Goal: Book appointment/travel/reservation

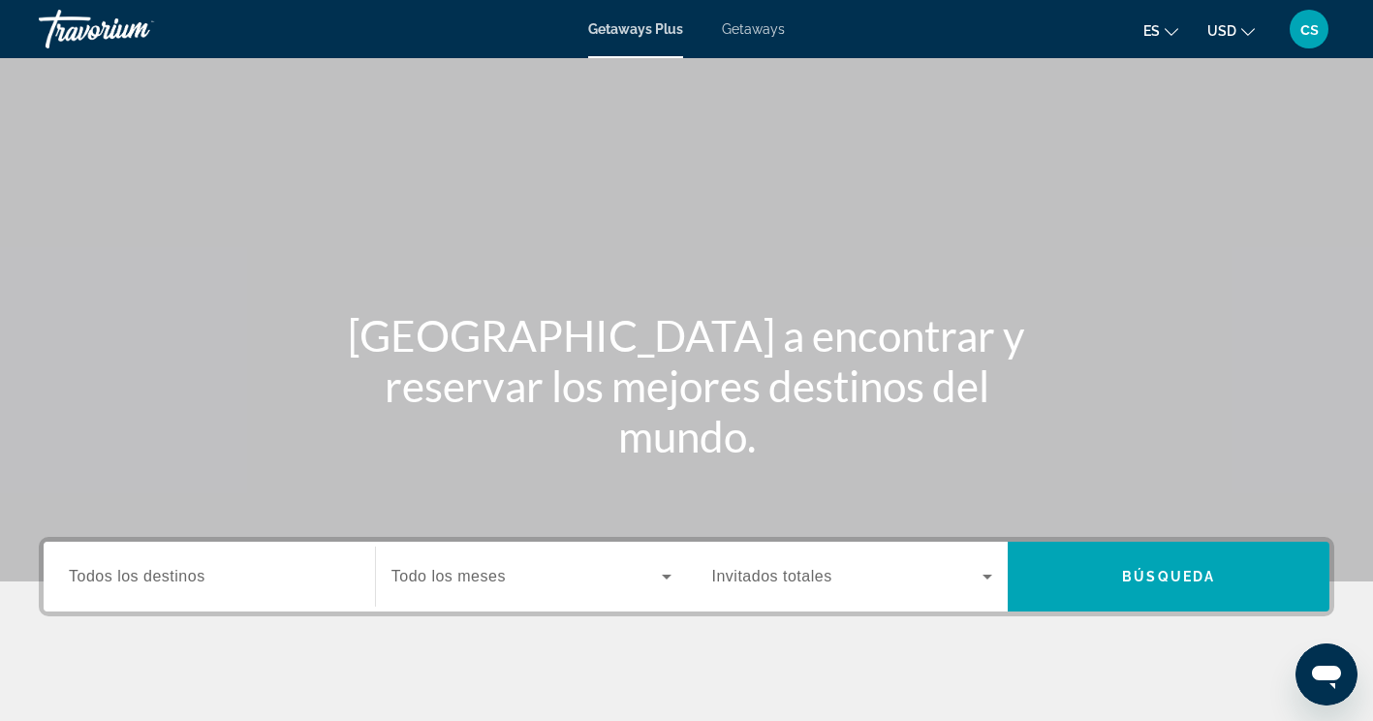
click at [187, 577] on span "Todos los destinos" at bounding box center [137, 576] width 137 height 16
click at [187, 577] on input "Destination Todos los destinos" at bounding box center [209, 577] width 281 height 23
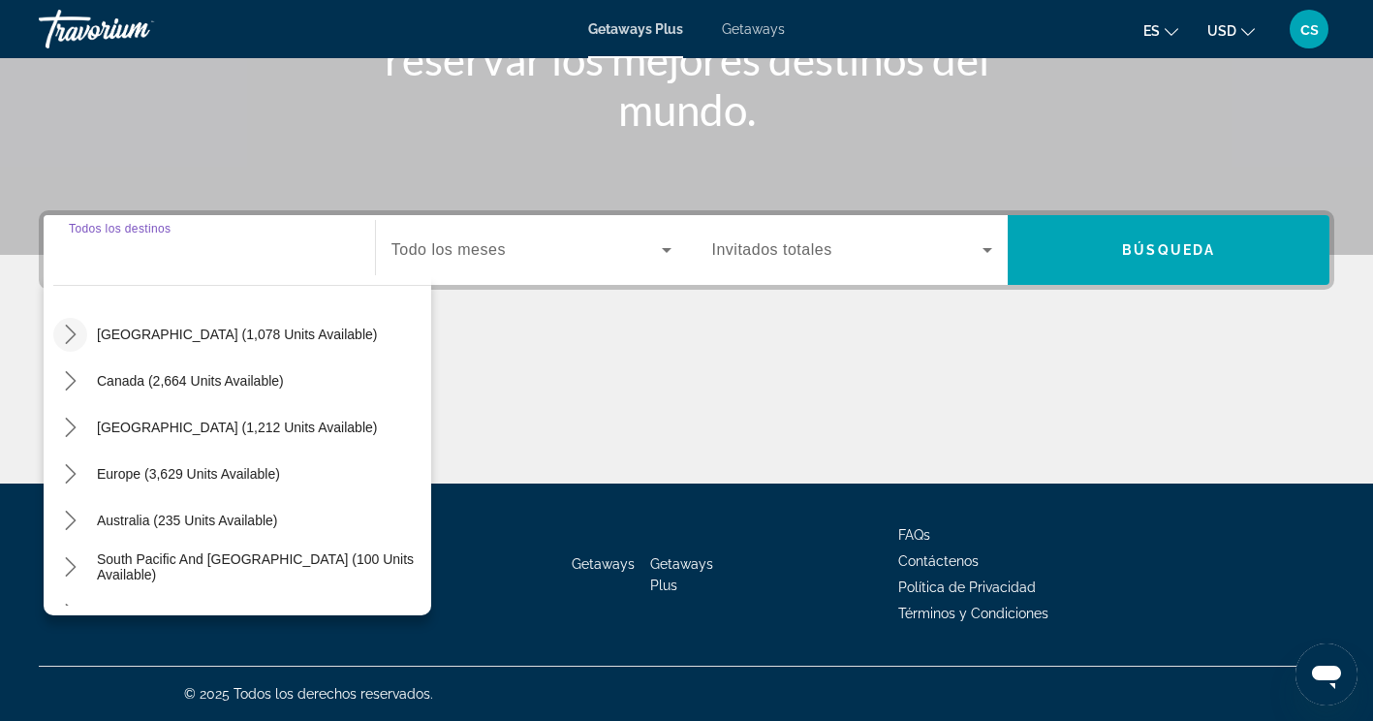
scroll to position [194, 0]
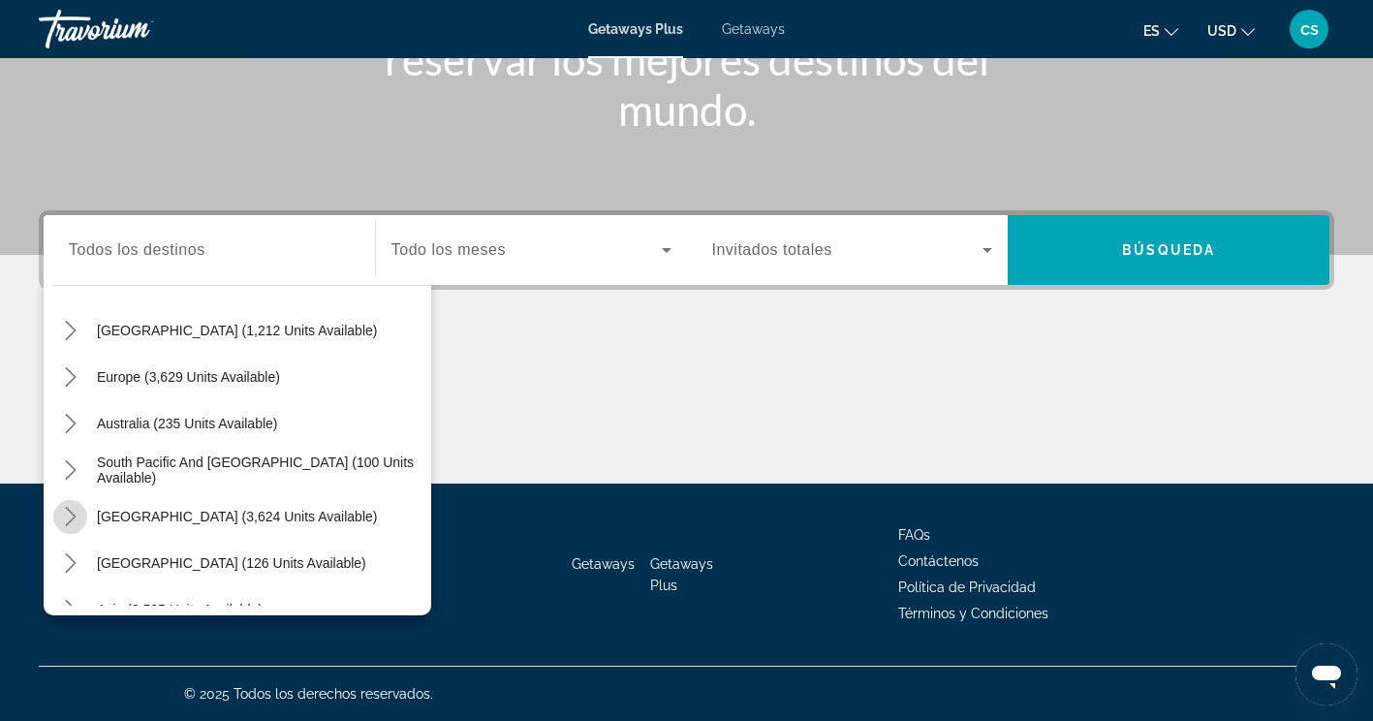
click at [76, 513] on icon "Toggle South America (3,624 units available) submenu" at bounding box center [70, 516] width 19 height 19
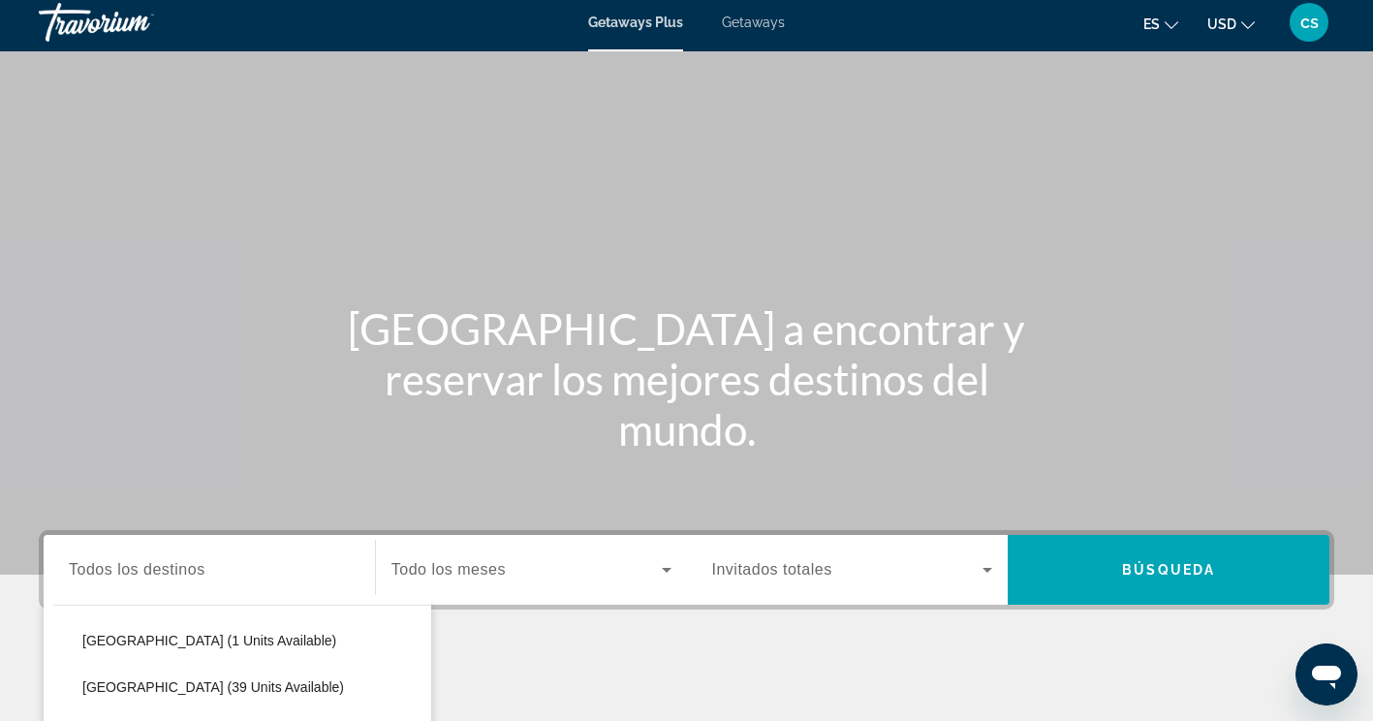
scroll to position [0, 0]
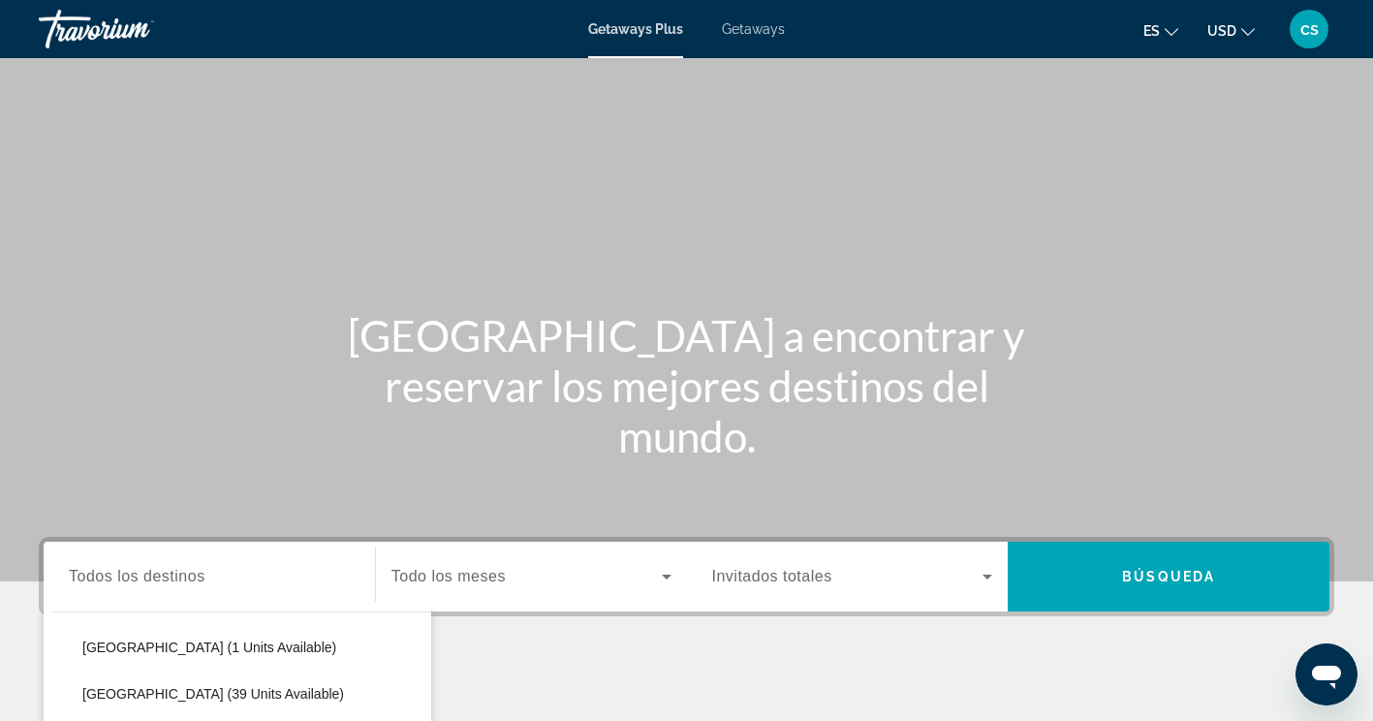
click at [742, 33] on span "Getaways" at bounding box center [753, 28] width 63 height 15
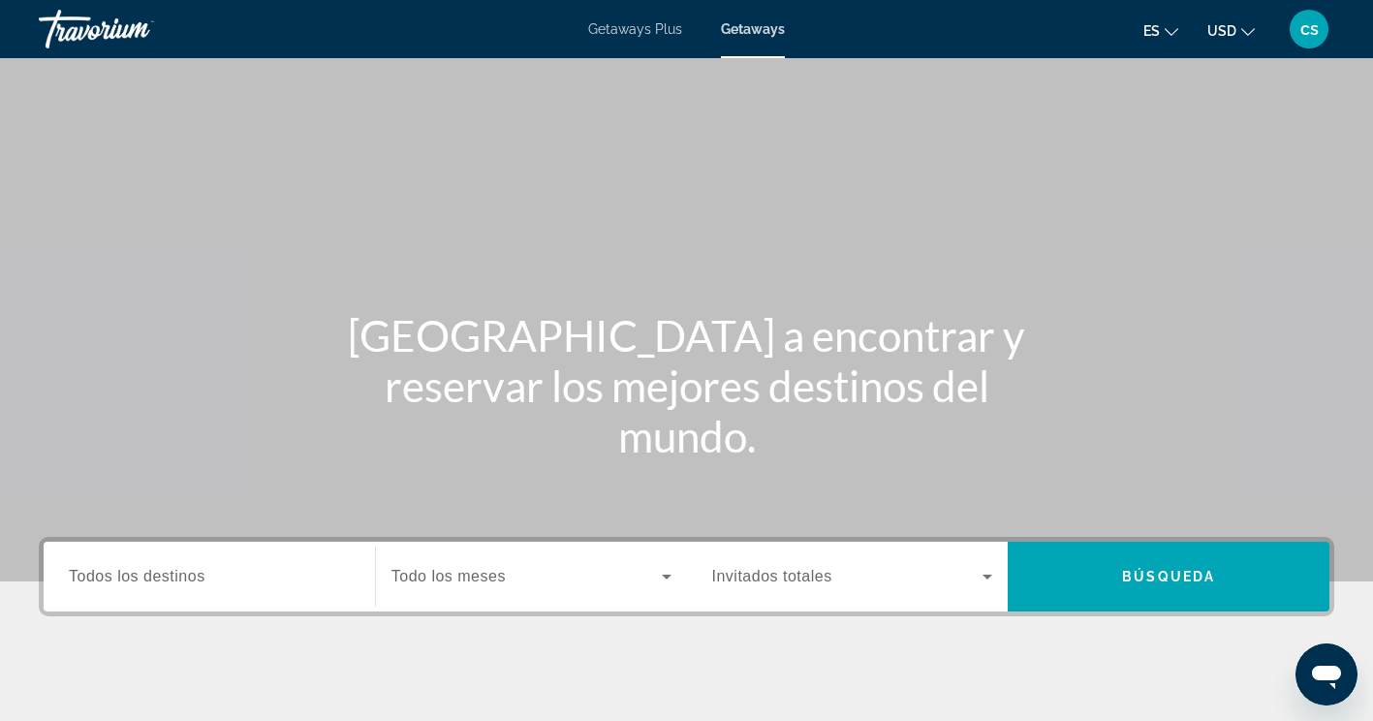
click at [106, 569] on span "Todos los destinos" at bounding box center [137, 576] width 137 height 16
click at [106, 569] on input "Destination Todos los destinos" at bounding box center [209, 577] width 281 height 23
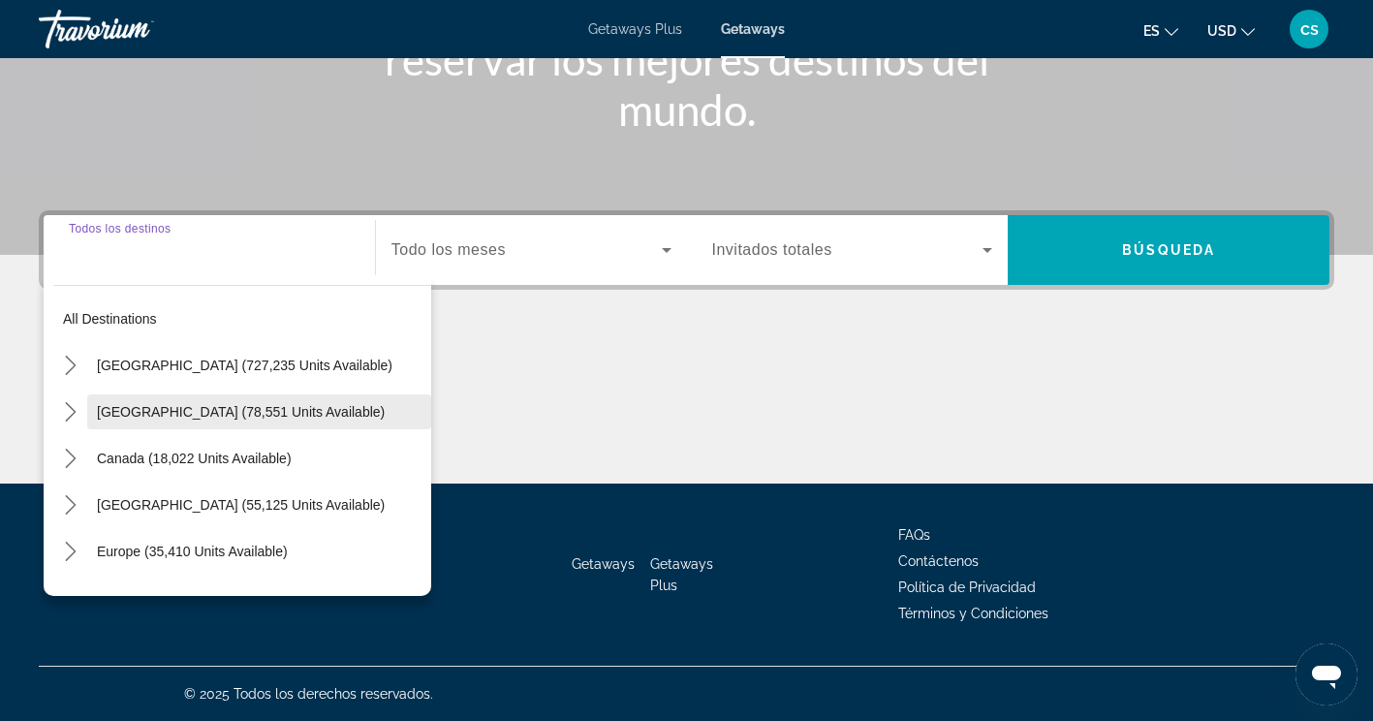
scroll to position [194, 0]
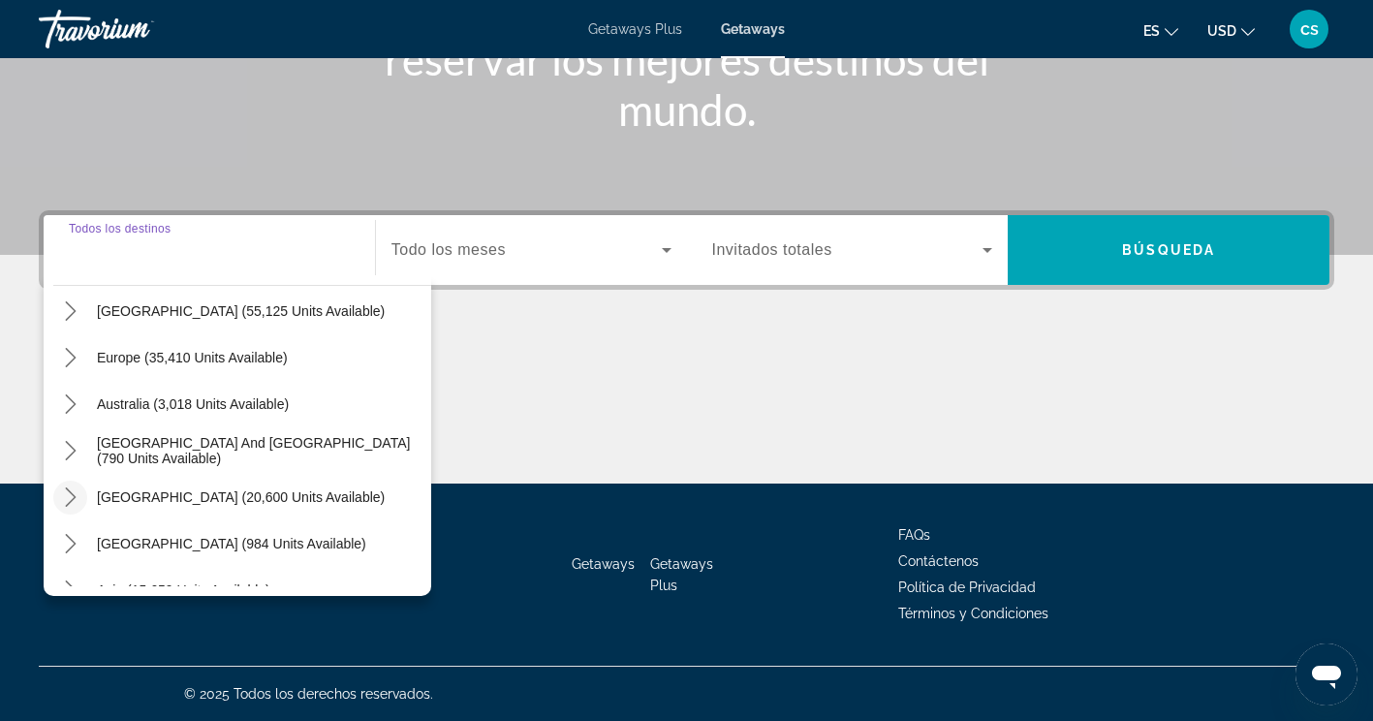
click at [75, 497] on icon "Toggle South America (20,600 units available) submenu" at bounding box center [70, 496] width 11 height 19
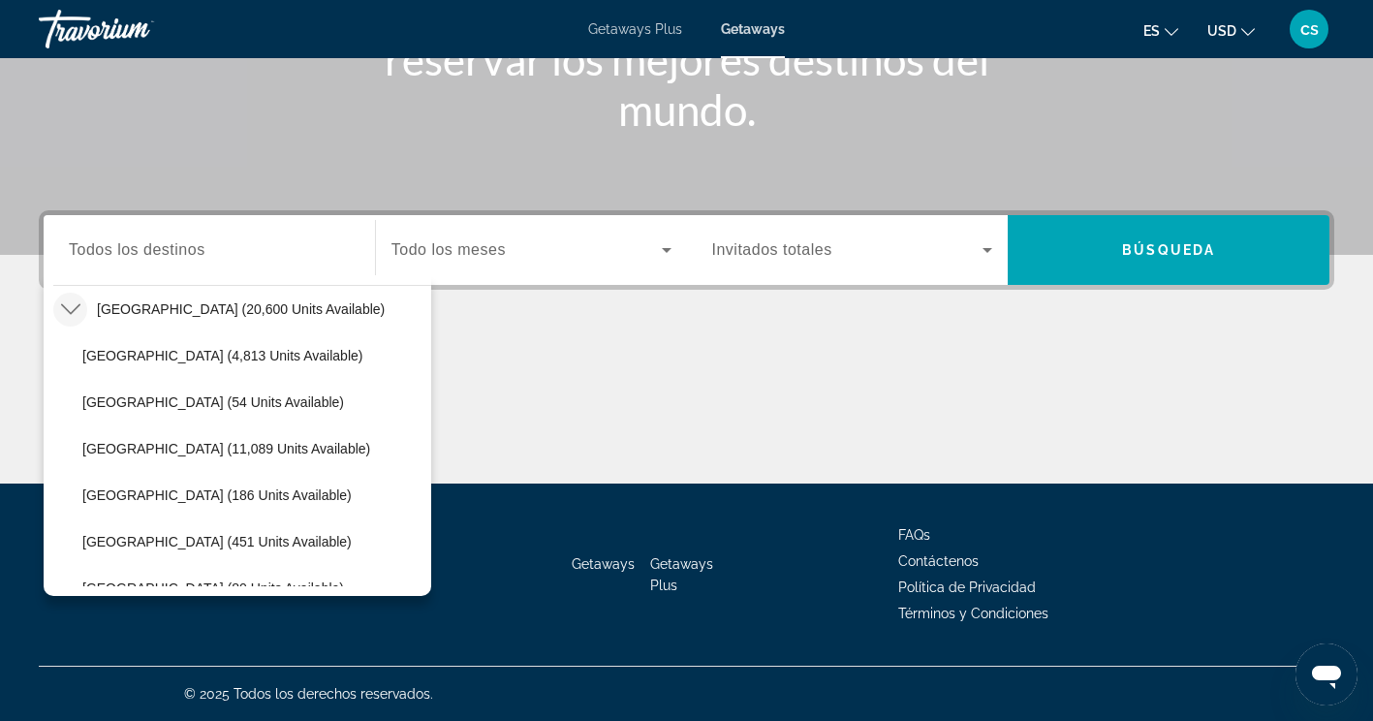
scroll to position [479, 0]
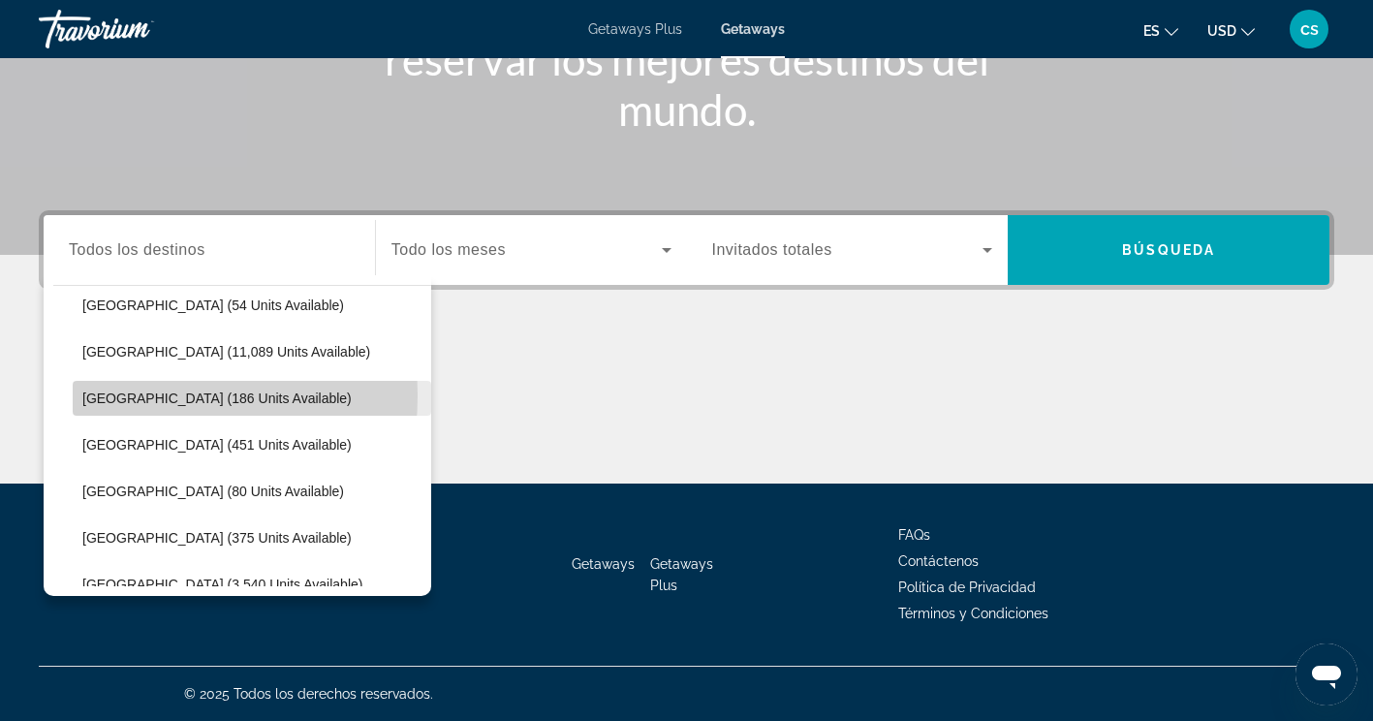
click at [98, 395] on span "[GEOGRAPHIC_DATA] (186 units available)" at bounding box center [216, 397] width 269 height 15
type input "**********"
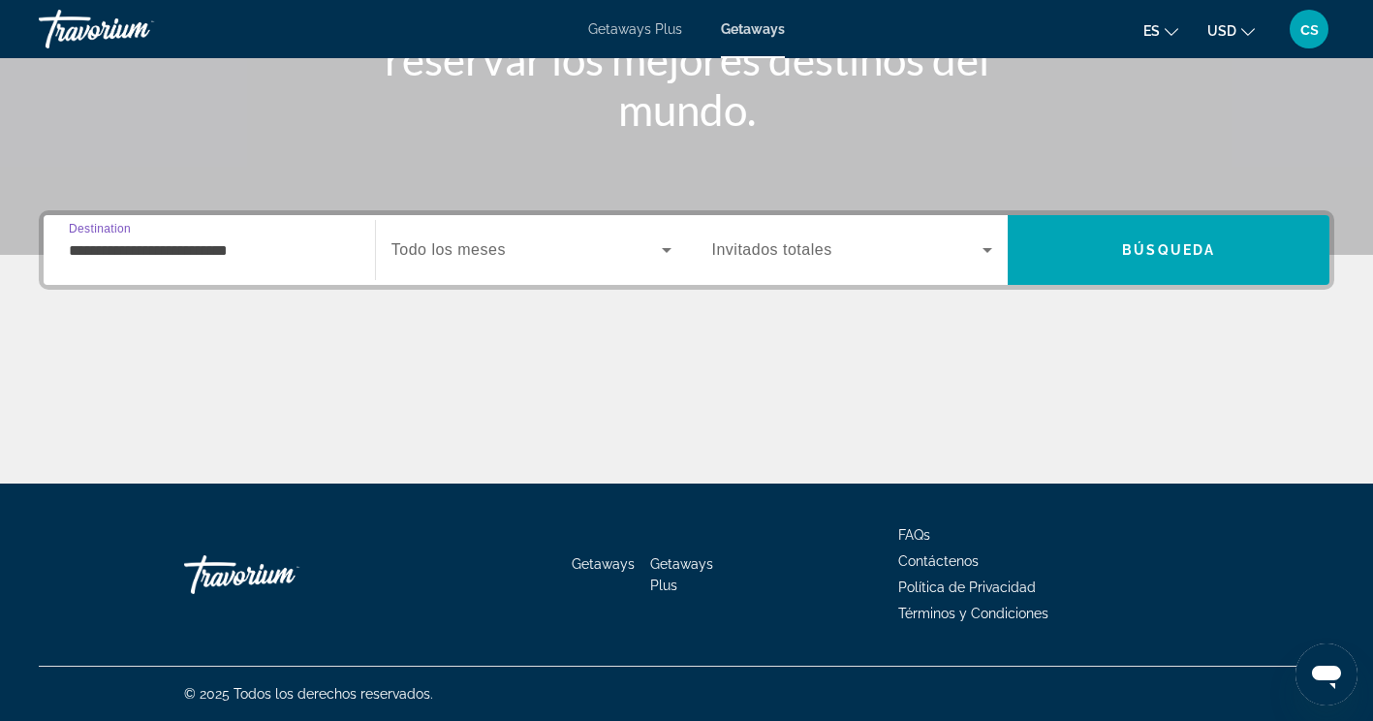
click at [465, 242] on span "Todo los meses" at bounding box center [448, 249] width 114 height 16
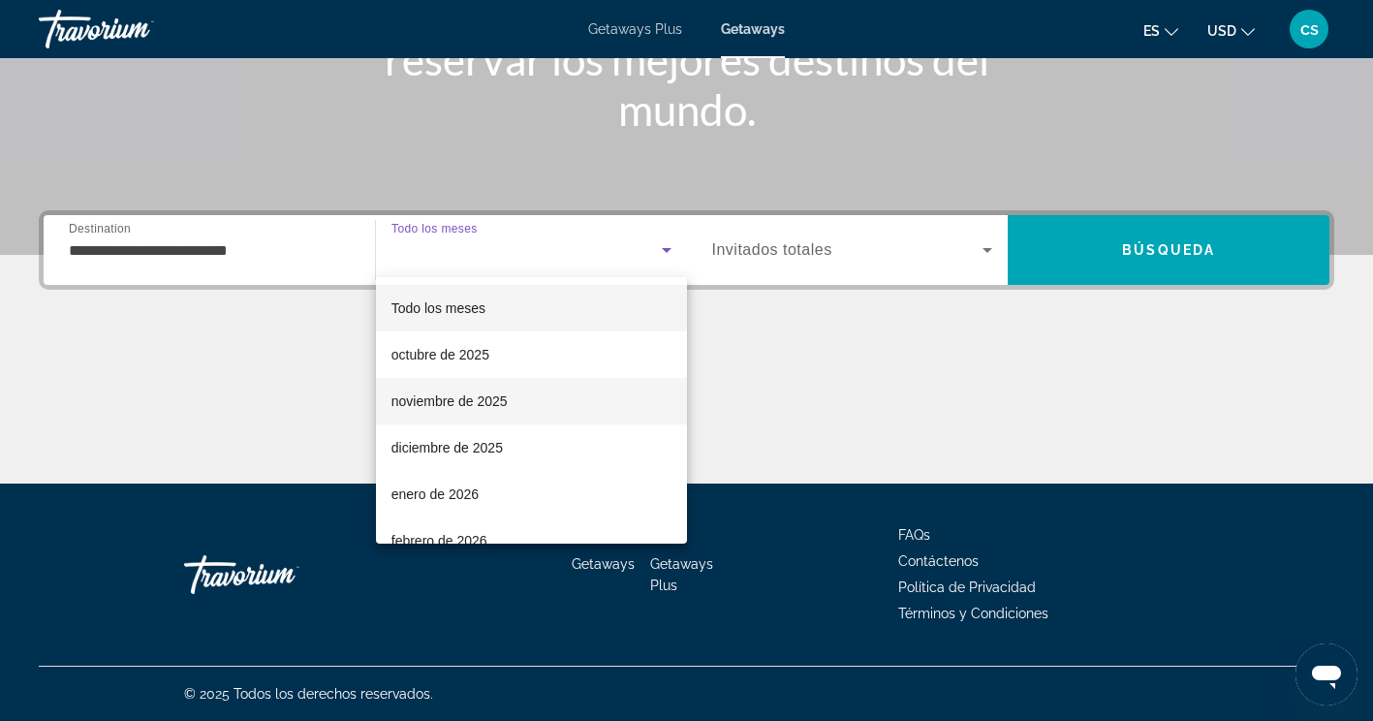
click at [456, 396] on span "noviembre de 2025" at bounding box center [449, 400] width 116 height 23
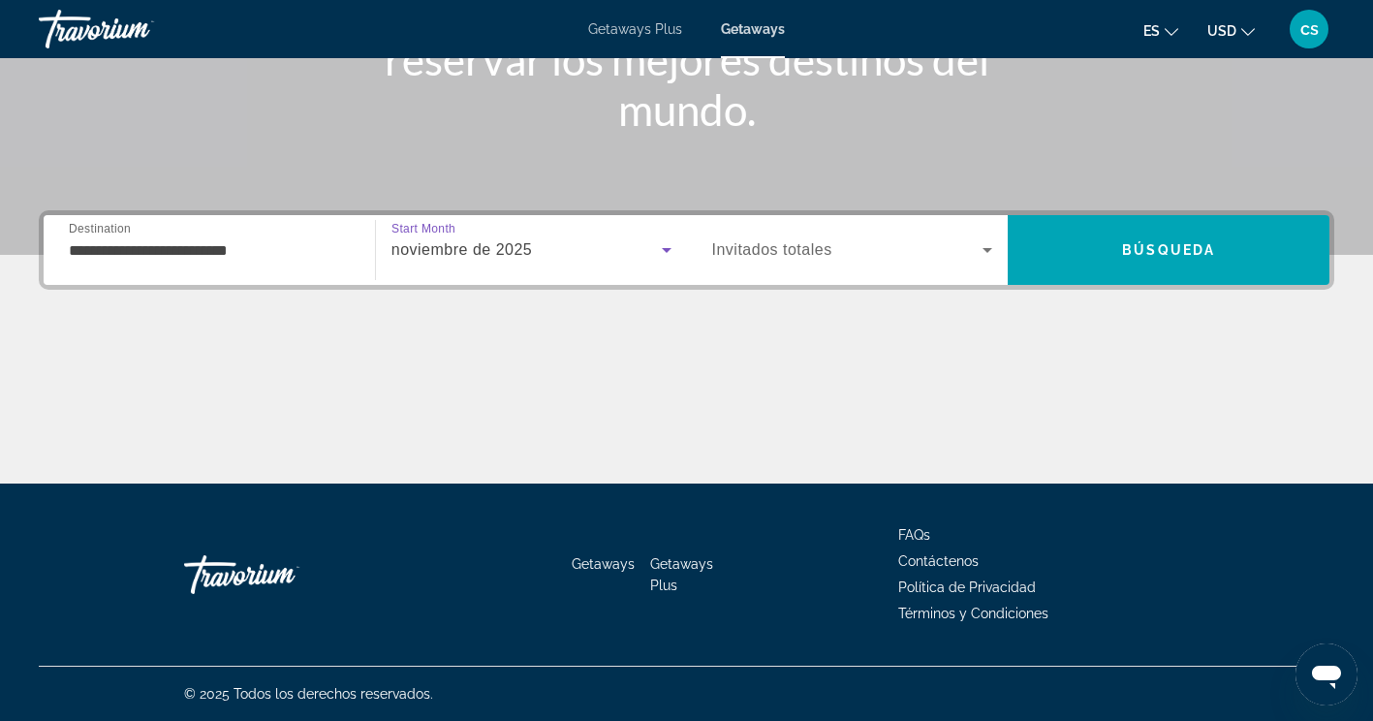
click at [781, 237] on div "Search widget" at bounding box center [852, 250] width 281 height 54
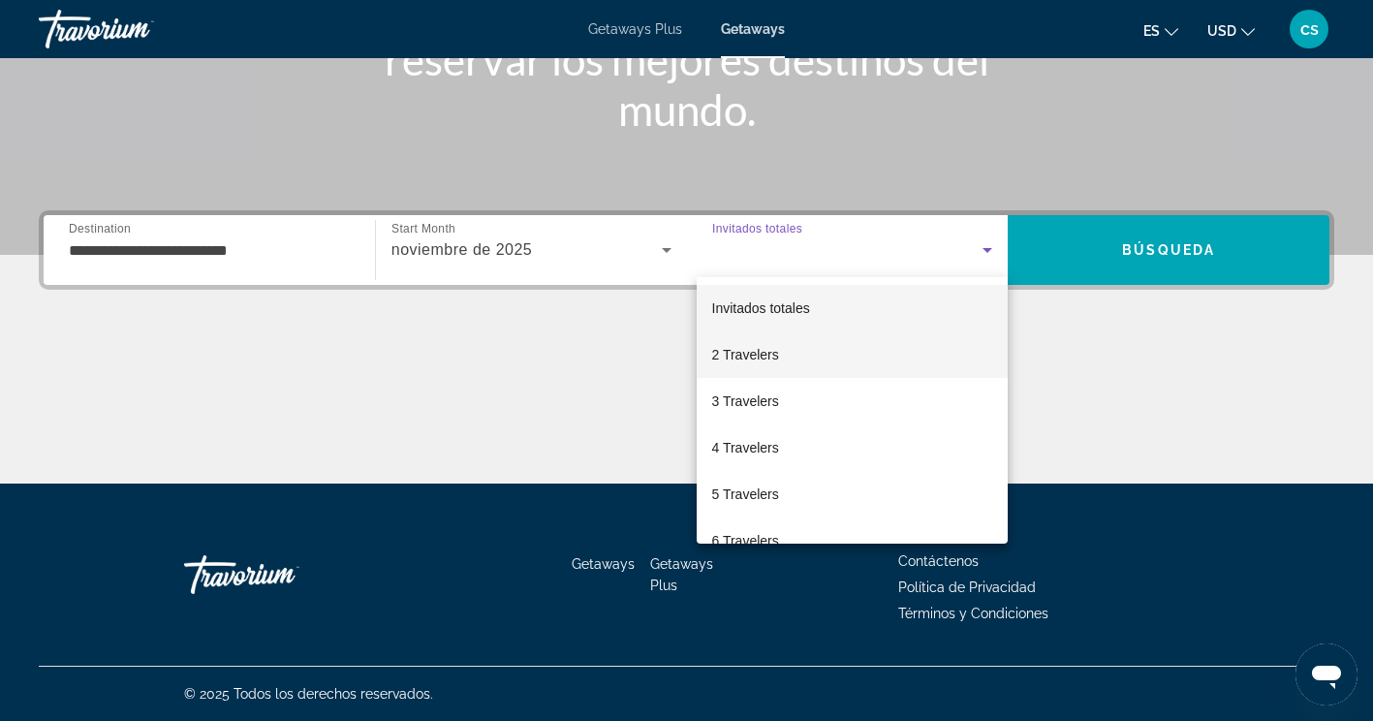
click at [755, 344] on span "2 Travelers" at bounding box center [745, 354] width 67 height 23
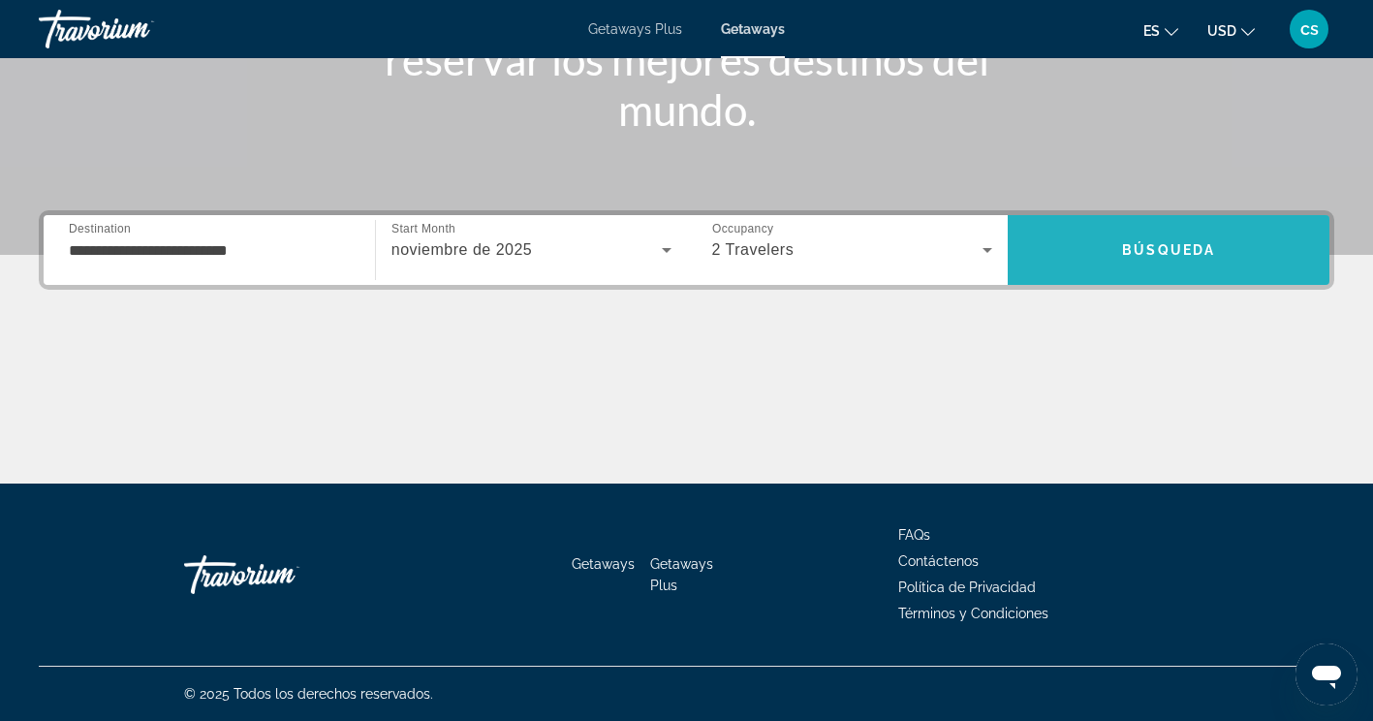
click at [1105, 251] on span "Search" at bounding box center [1168, 250] width 322 height 46
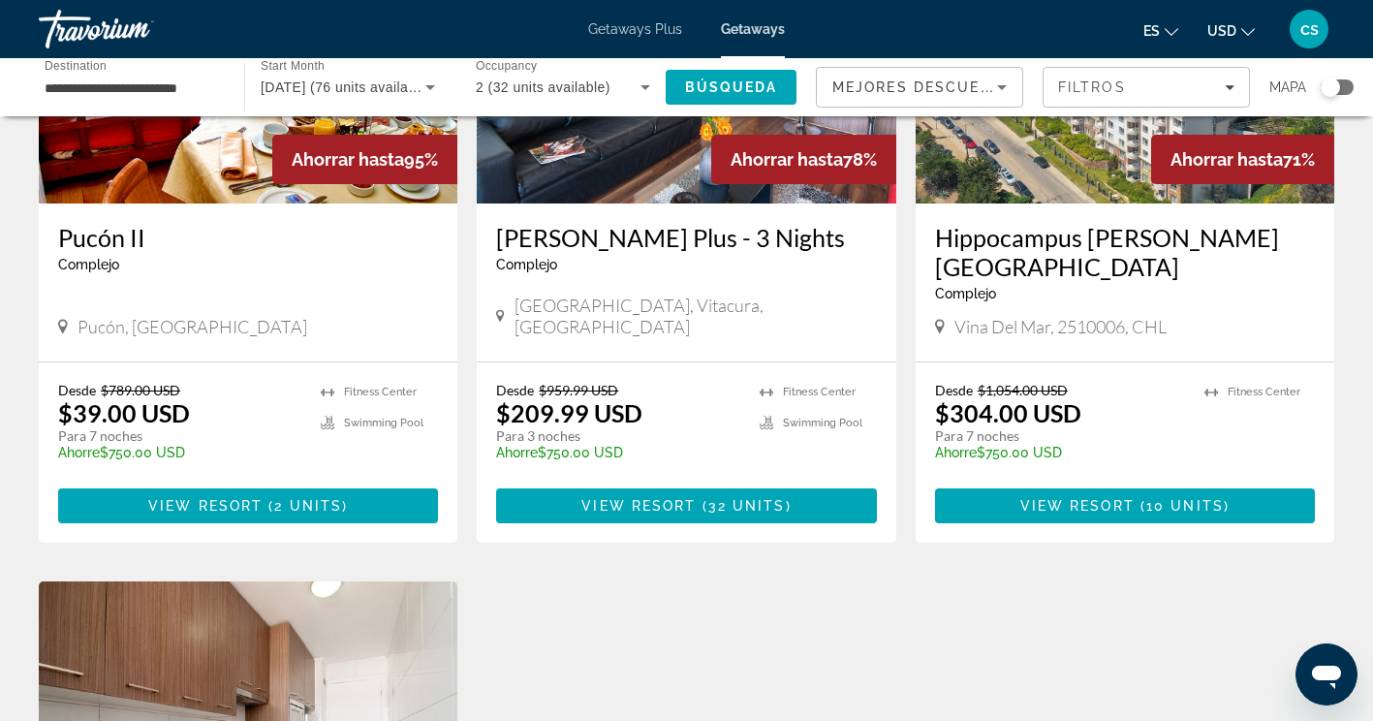
scroll to position [194, 0]
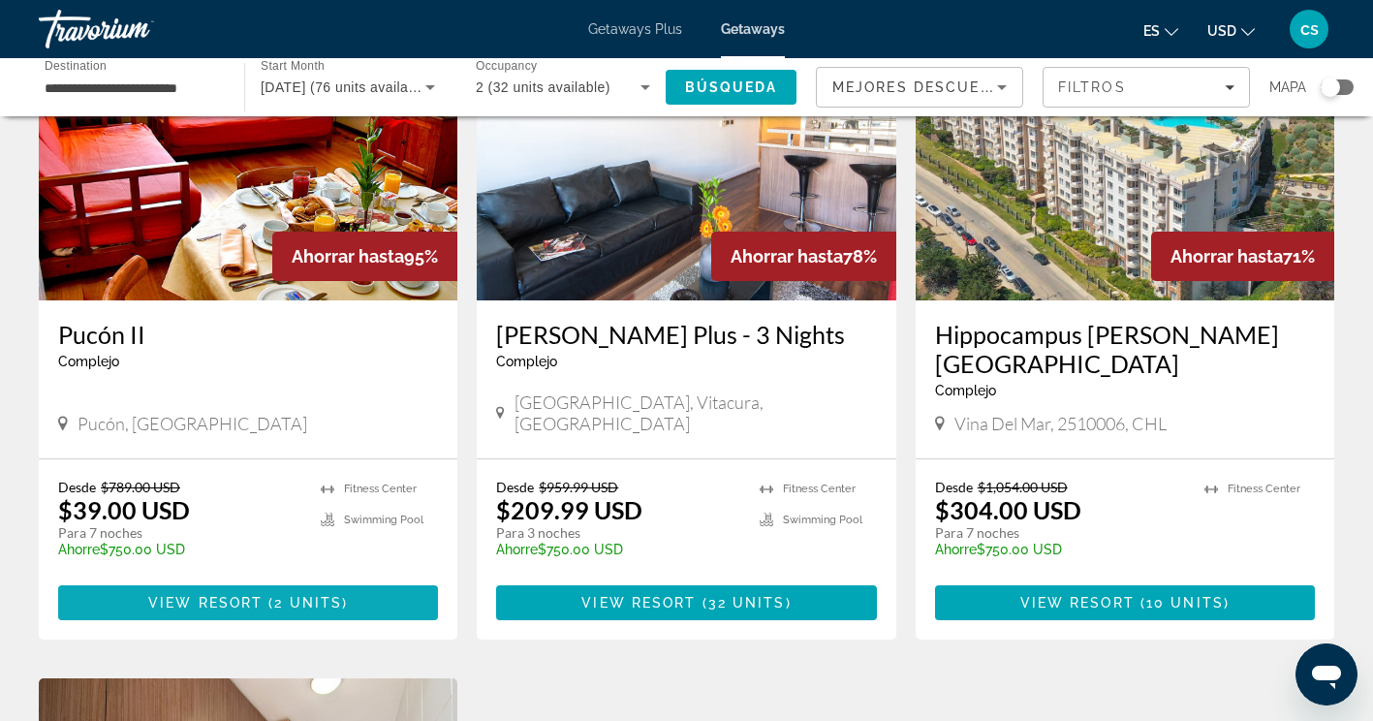
click at [238, 606] on span "View Resort" at bounding box center [205, 602] width 114 height 15
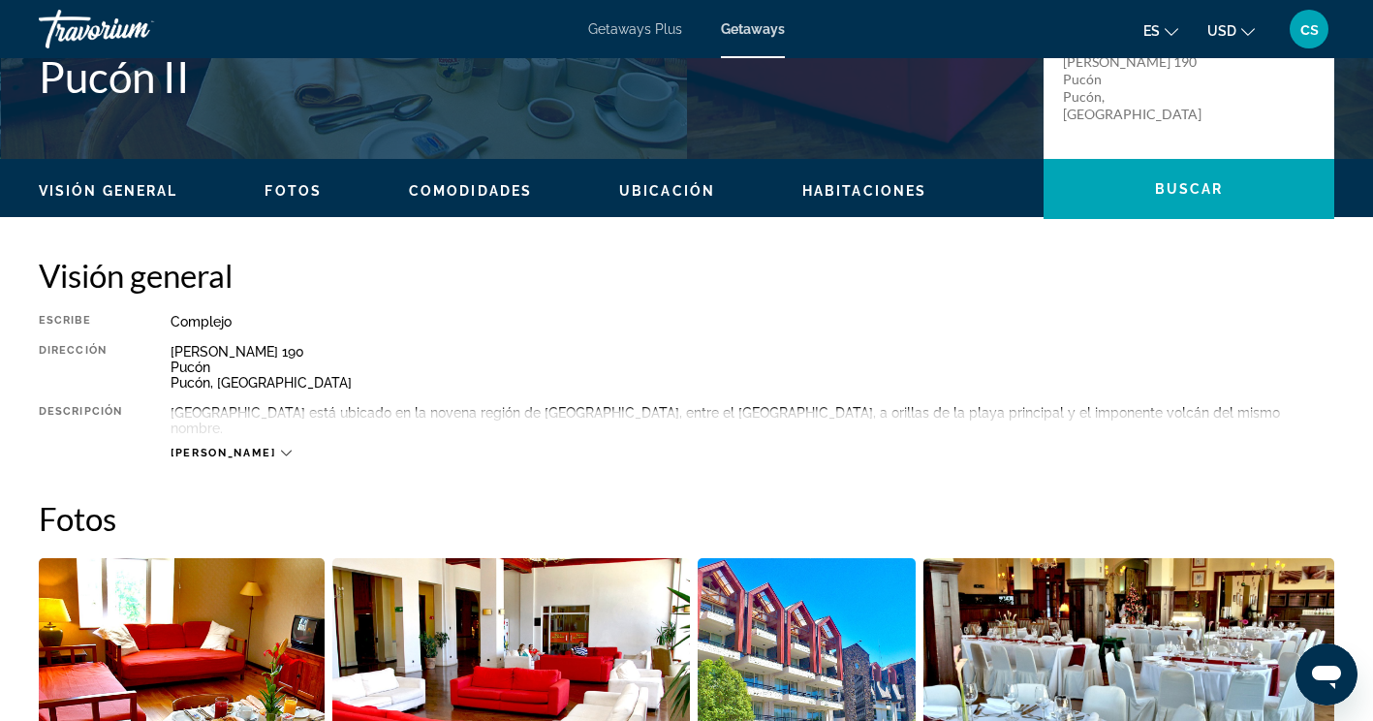
scroll to position [484, 0]
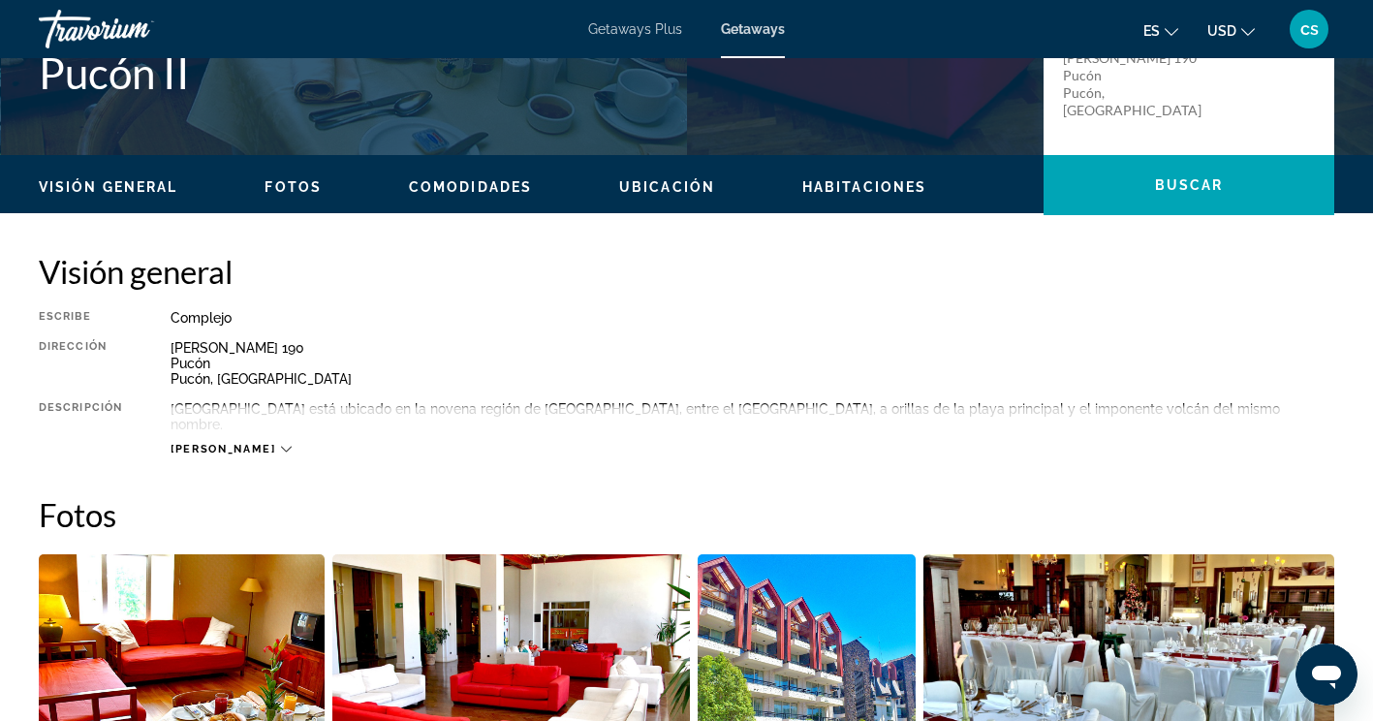
click at [221, 443] on span "[PERSON_NAME]" at bounding box center [222, 449] width 105 height 13
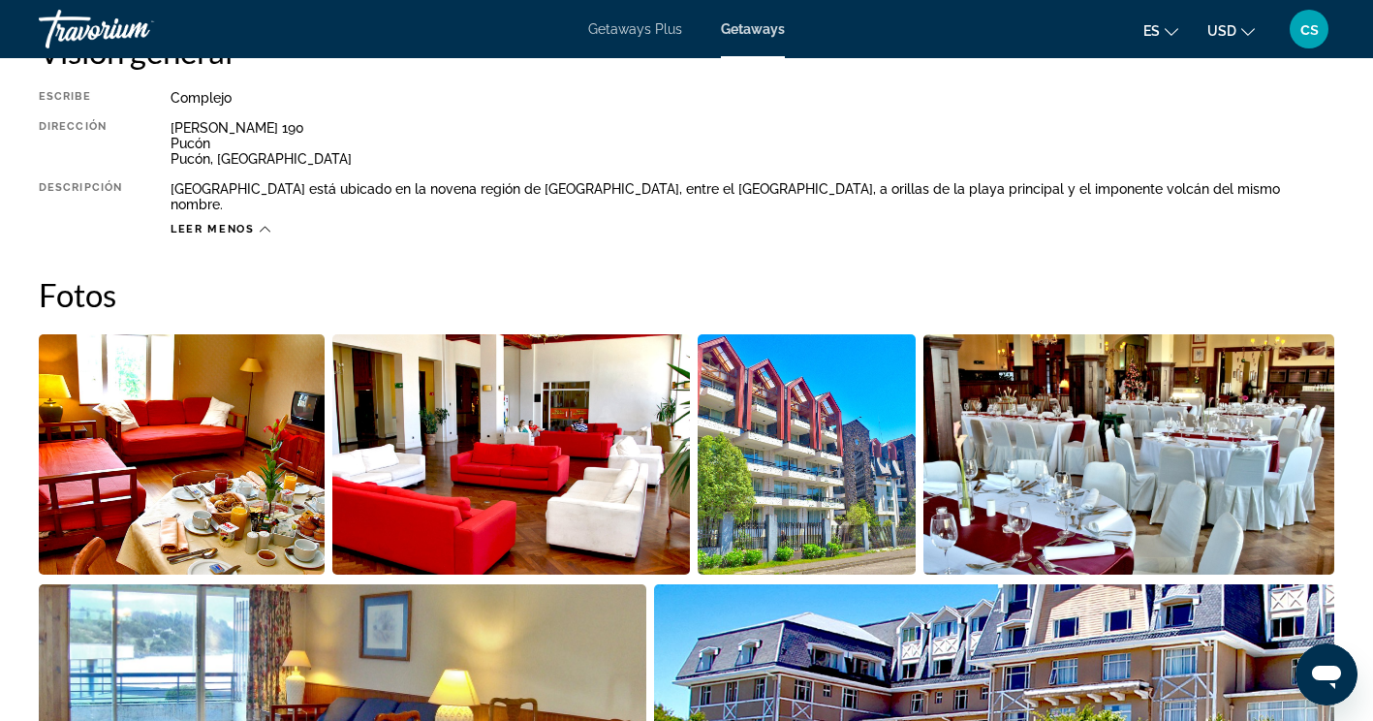
scroll to position [387, 0]
